Goal: Find specific page/section: Find specific page/section

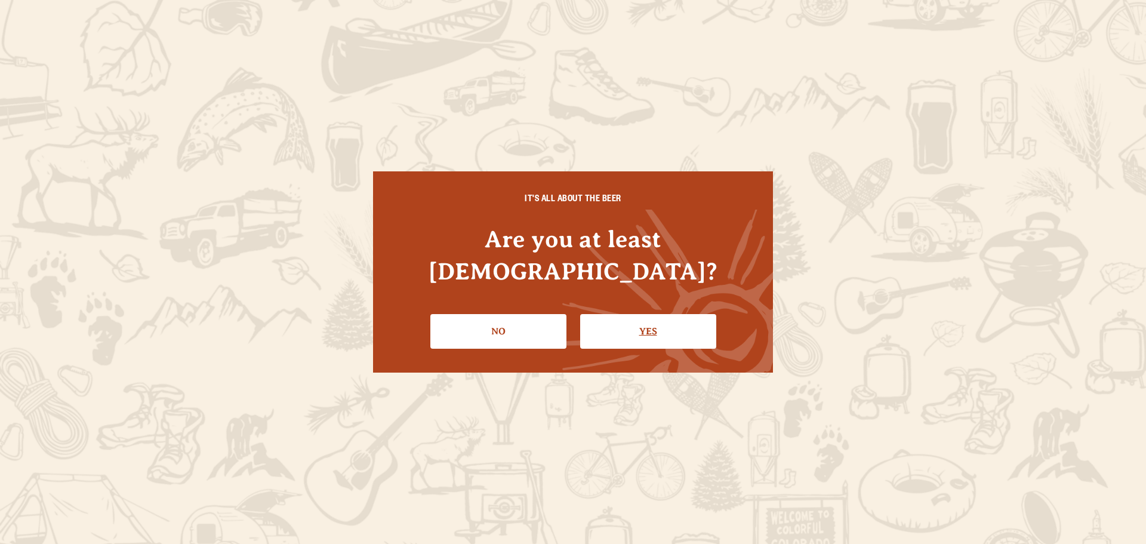
click at [674, 323] on link "Yes" at bounding box center [648, 331] width 136 height 35
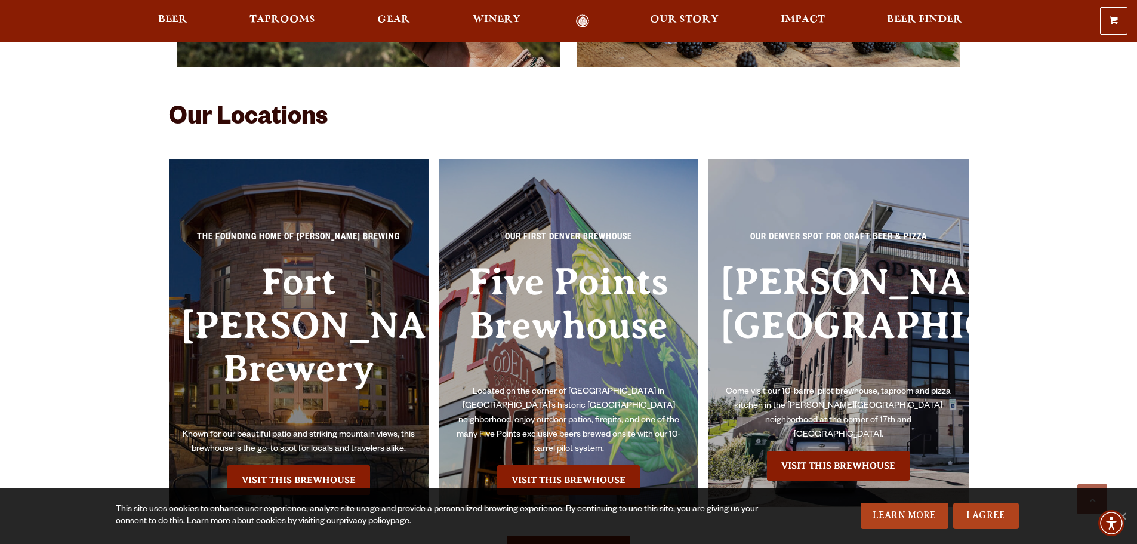
scroll to position [2685, 0]
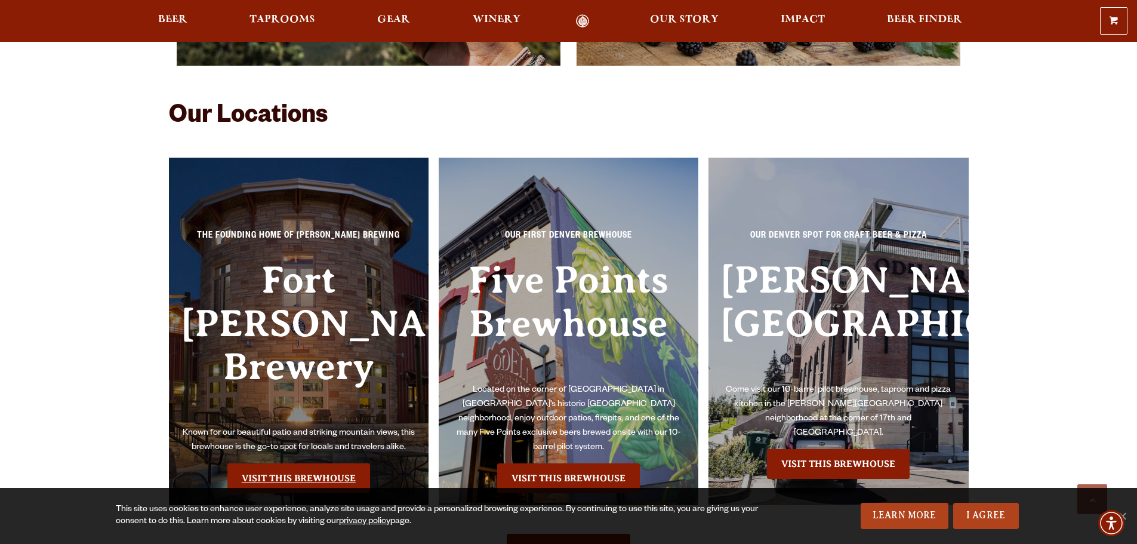
click at [302, 463] on link "Visit this Brewhouse" at bounding box center [298, 478] width 143 height 30
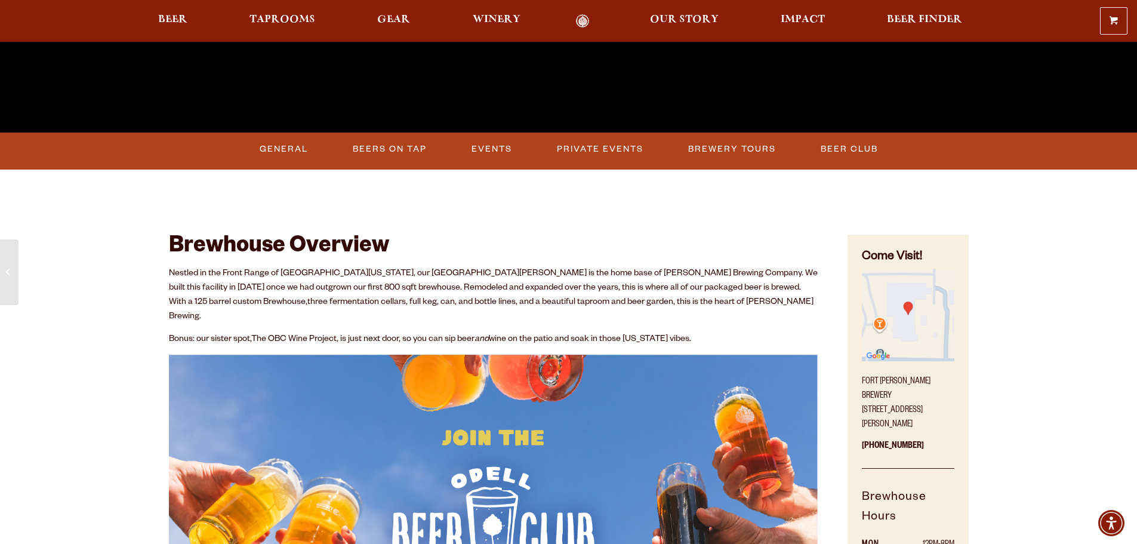
scroll to position [537, 0]
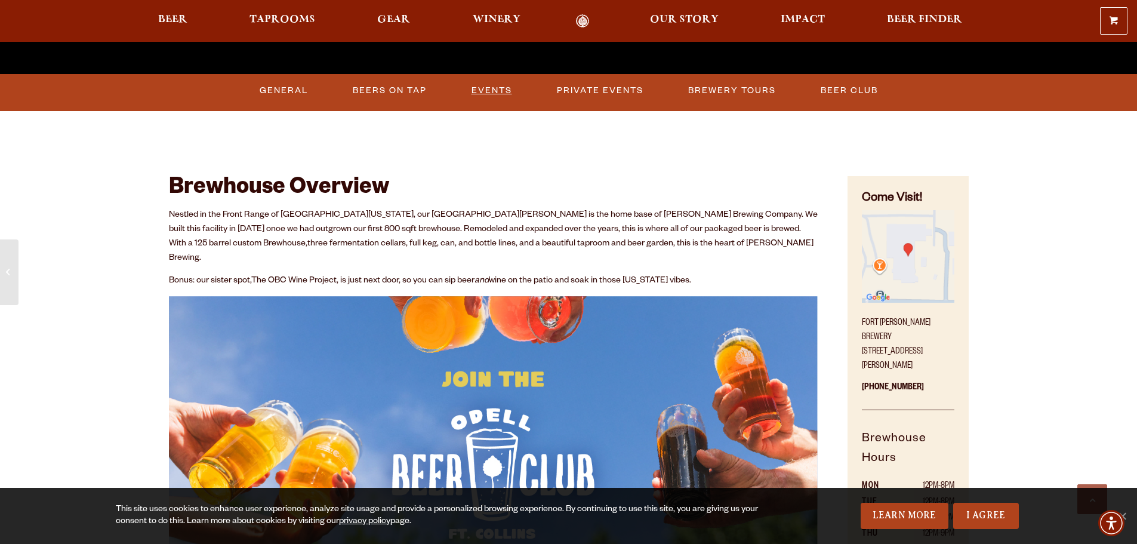
click at [491, 85] on link "Events" at bounding box center [492, 90] width 50 height 27
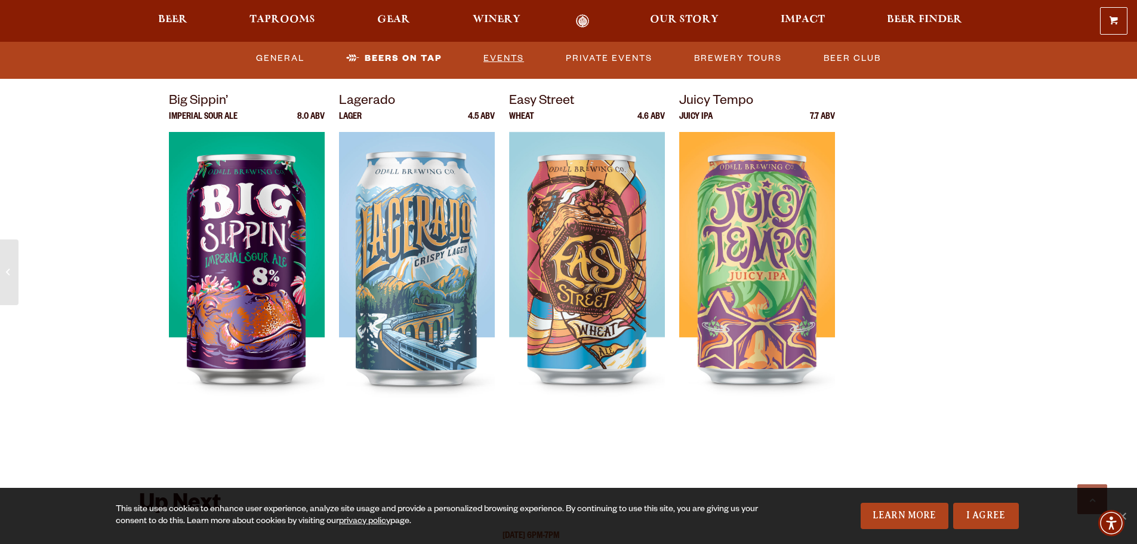
scroll to position [3865, 0]
